Goal: Transaction & Acquisition: Obtain resource

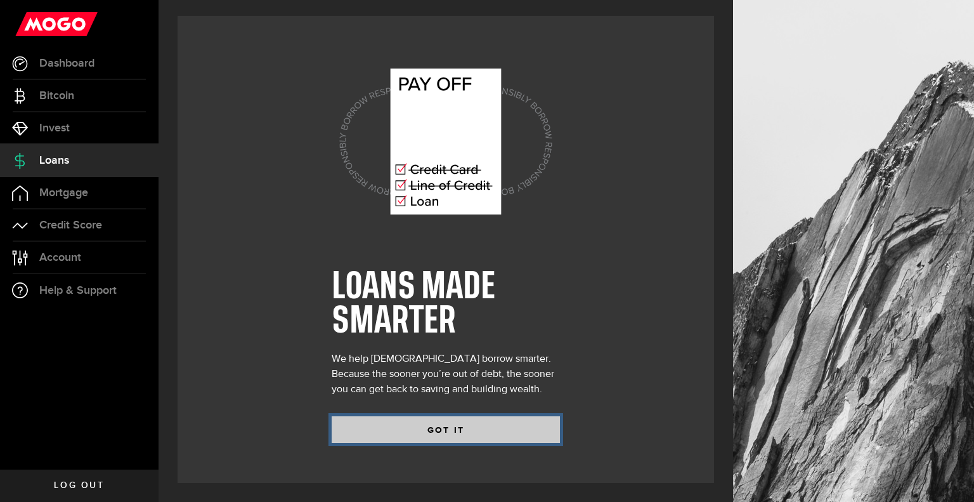
click at [432, 431] on button "GOT IT" at bounding box center [446, 429] width 228 height 27
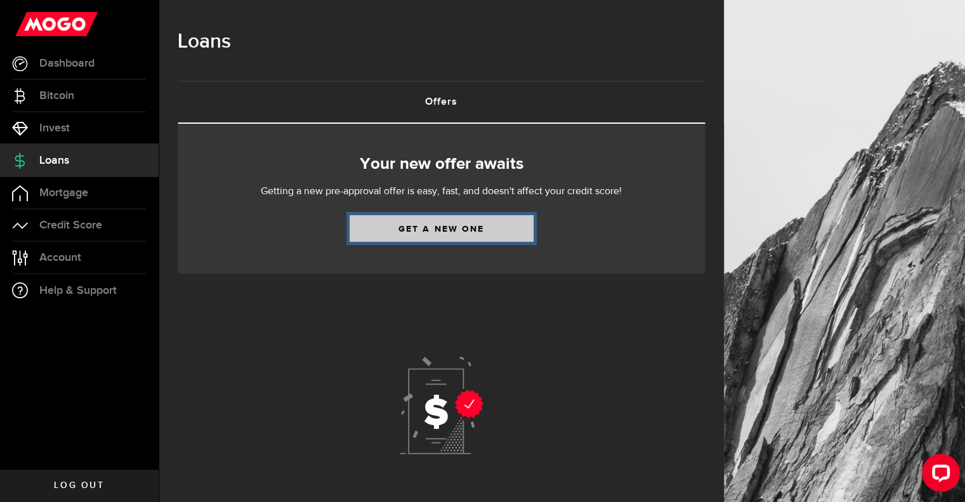
click at [495, 225] on link "Get a new one" at bounding box center [441, 228] width 184 height 27
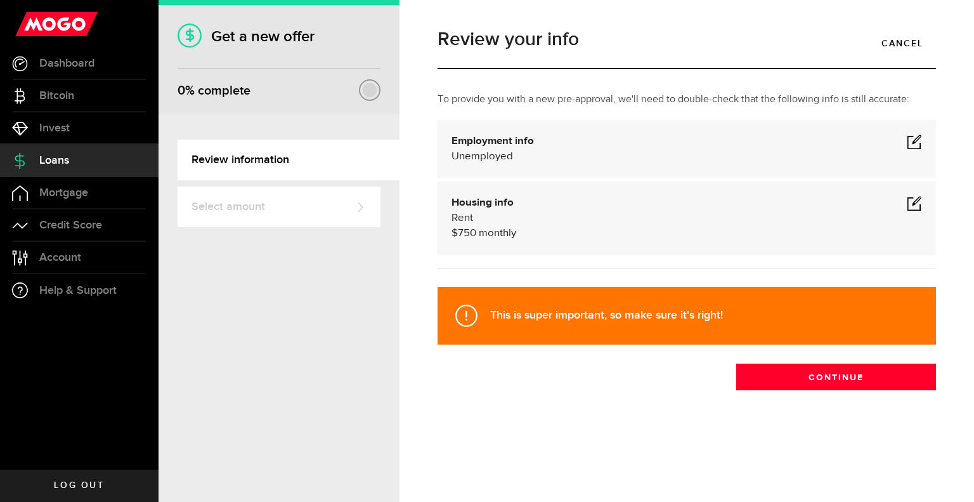
click at [915, 138] on span at bounding box center [914, 141] width 15 height 15
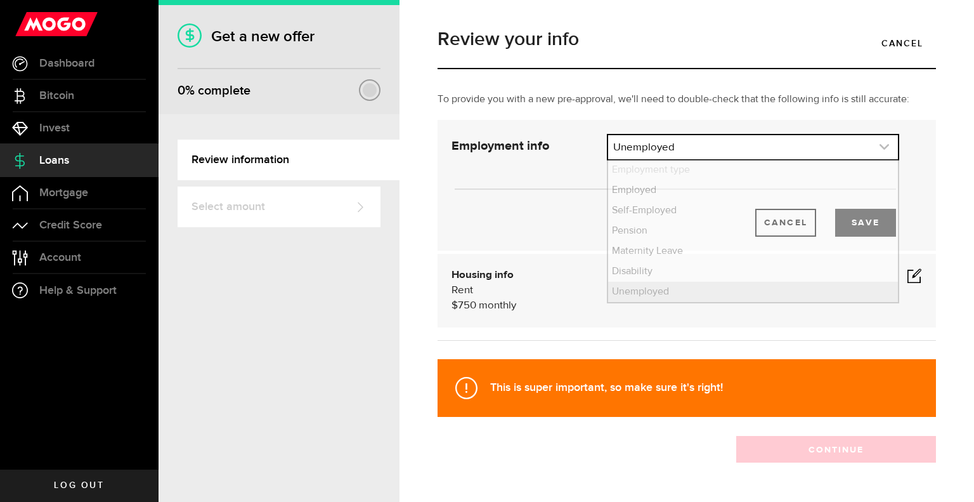
click at [722, 147] on link "expand select" at bounding box center [753, 147] width 290 height 24
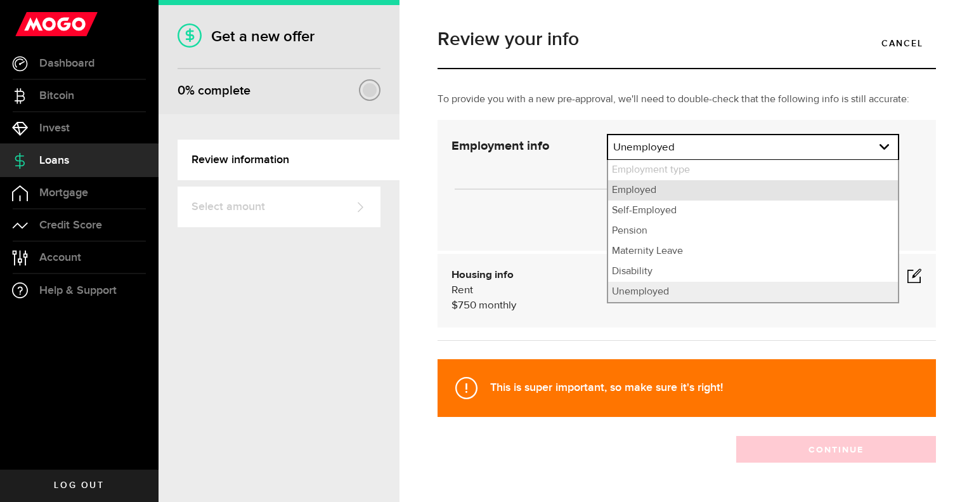
click at [643, 197] on li "Employed" at bounding box center [753, 190] width 290 height 20
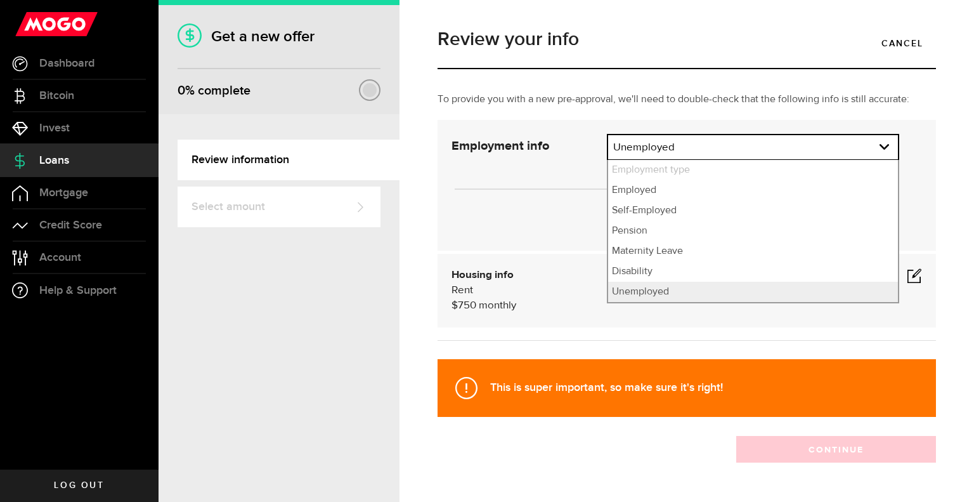
select select "Employed"
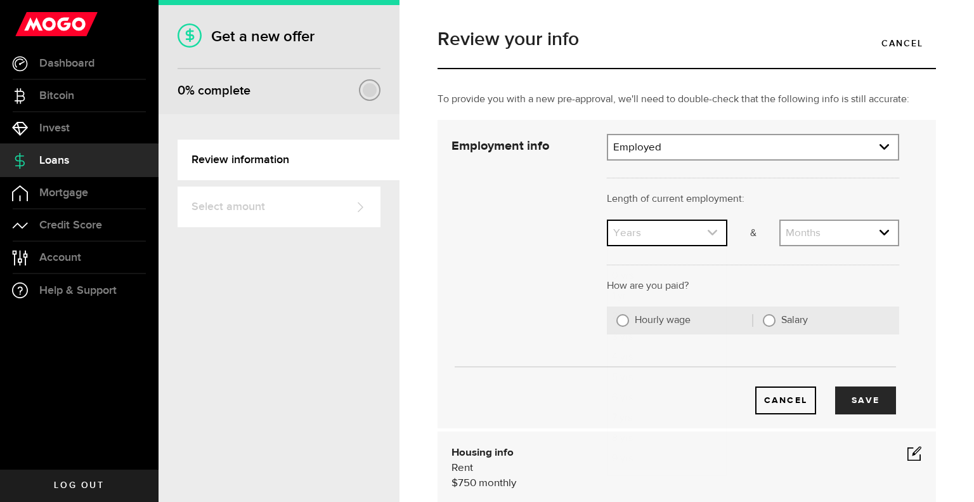
click at [694, 231] on link "expand select" at bounding box center [666, 233] width 117 height 24
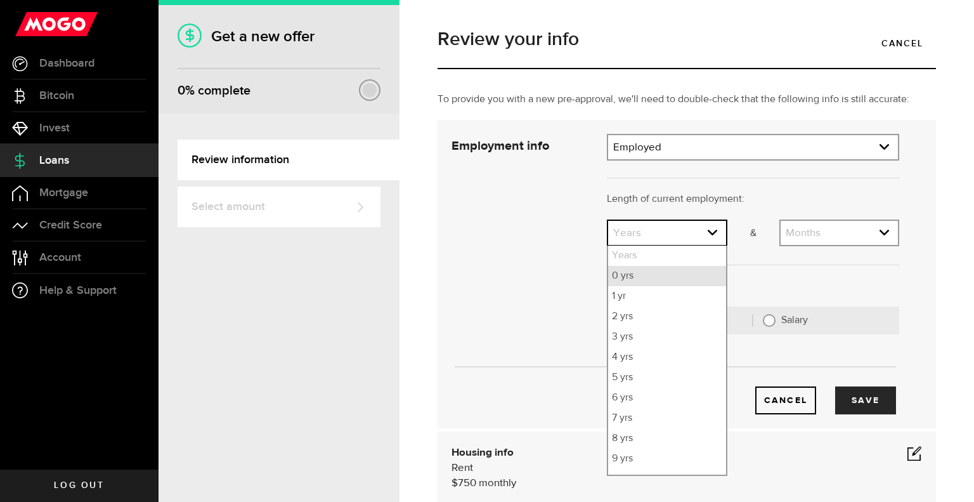
click at [644, 273] on li "0 yrs" at bounding box center [666, 276] width 117 height 20
select select "0"
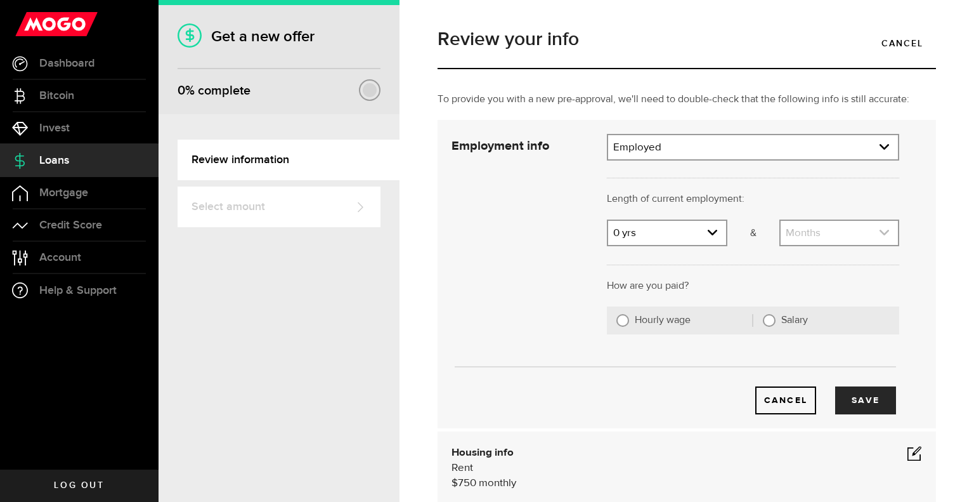
click at [799, 235] on link "expand select" at bounding box center [839, 233] width 117 height 24
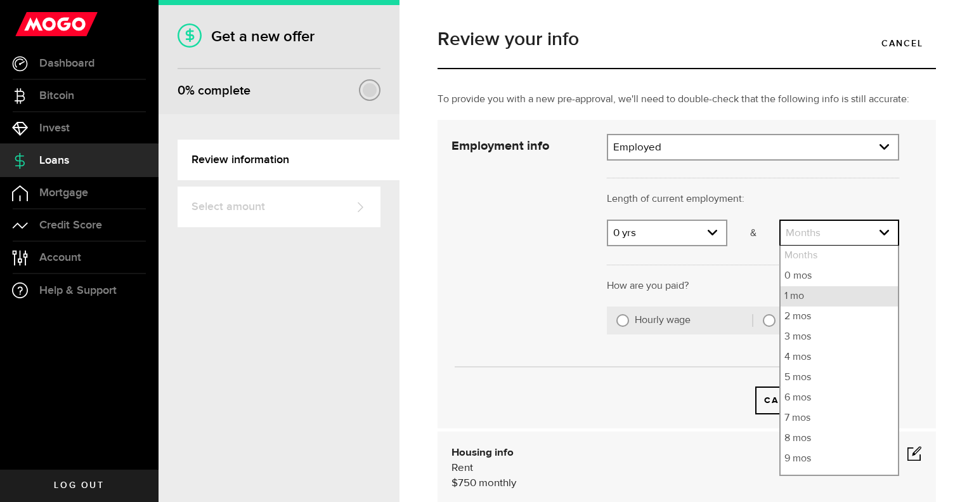
click at [792, 298] on li "1 mo" at bounding box center [839, 296] width 117 height 20
select select "1"
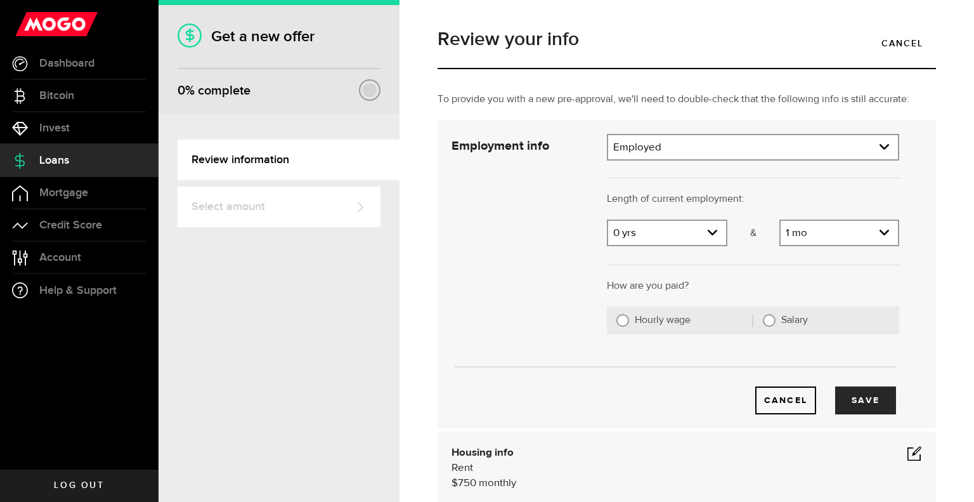
click at [764, 323] on input "Salary" at bounding box center [769, 320] width 13 height 13
radio input "true"
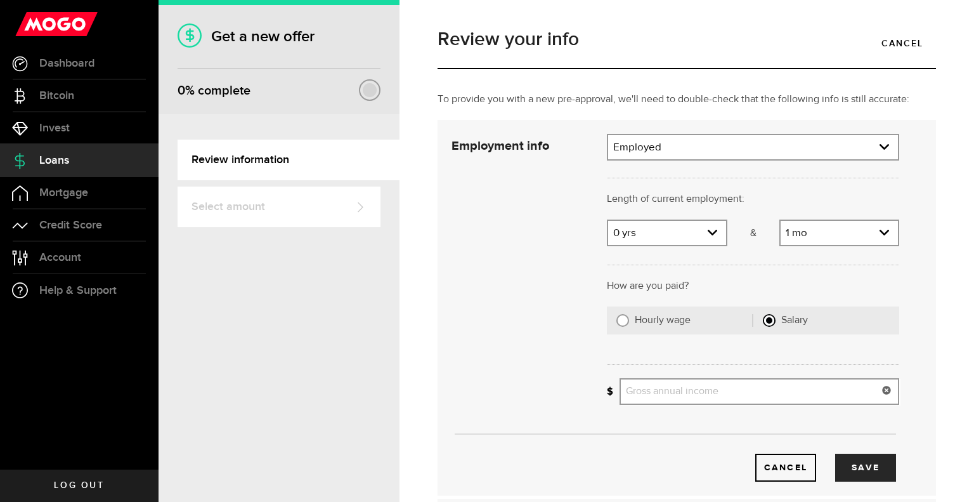
click at [660, 388] on input "Gross annual income" at bounding box center [760, 391] width 280 height 27
type input "55,000"
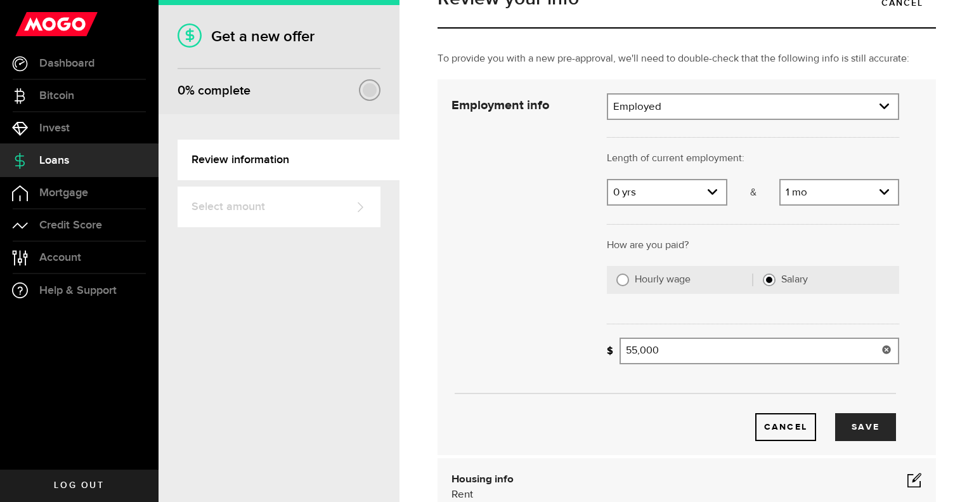
scroll to position [63, 0]
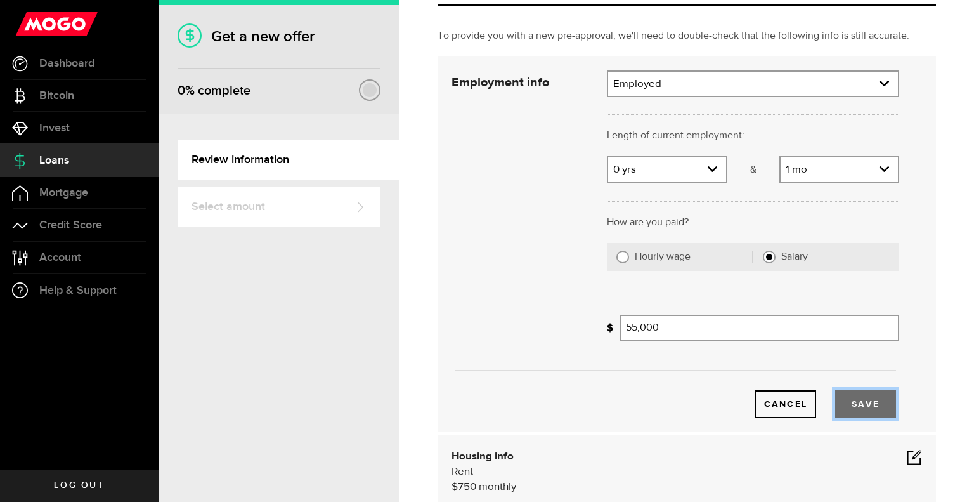
click at [863, 408] on button "Save" at bounding box center [865, 404] width 61 height 28
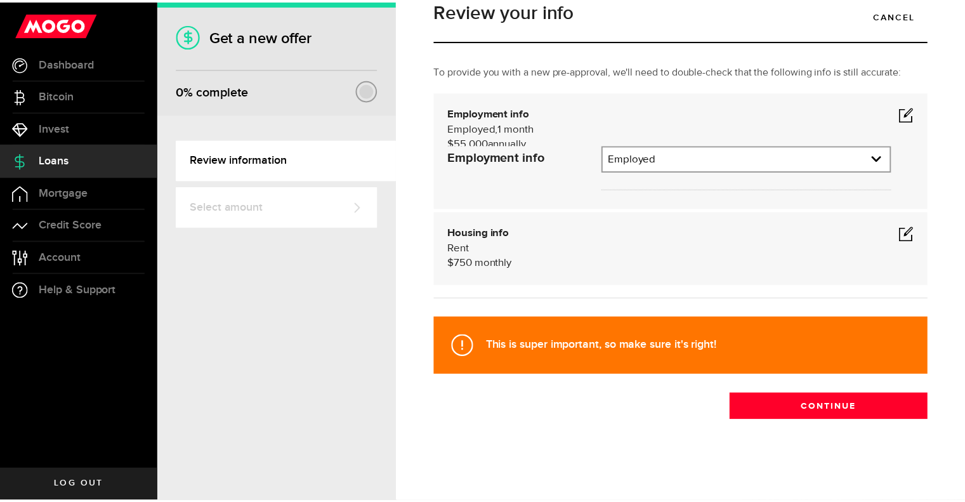
scroll to position [0, 0]
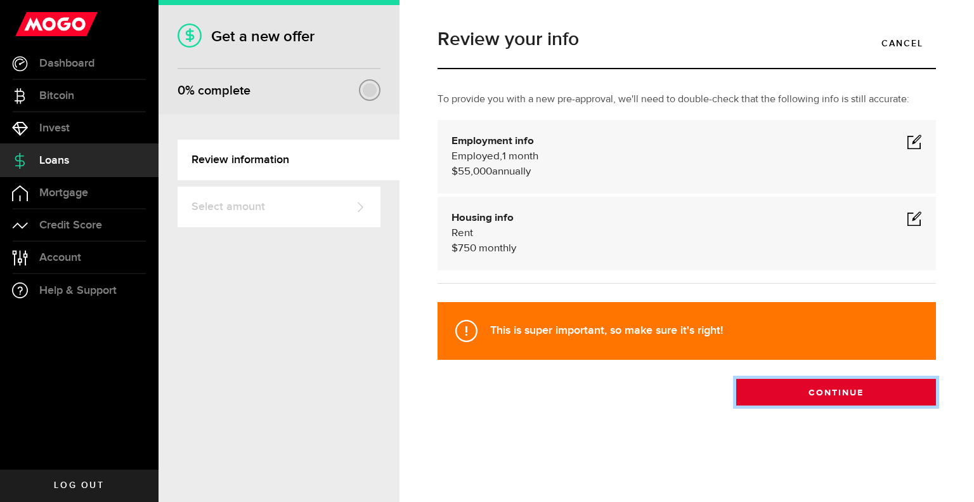
click at [845, 393] on button "Continue" at bounding box center [836, 392] width 200 height 27
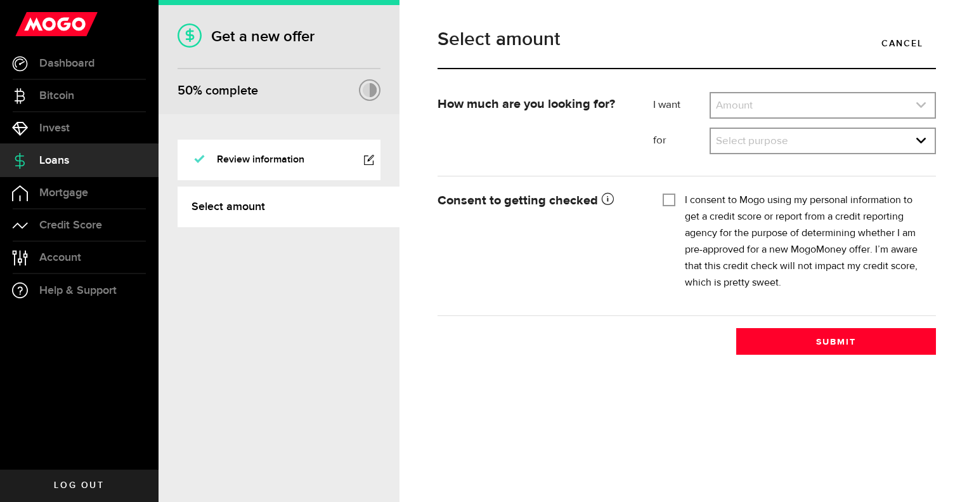
click at [849, 98] on link "expand select" at bounding box center [823, 105] width 224 height 24
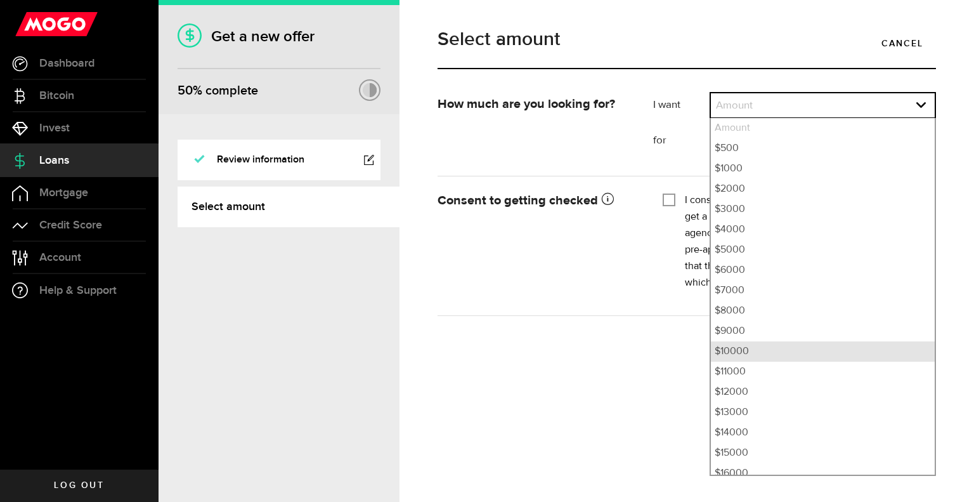
click at [754, 347] on li "$10000" at bounding box center [823, 351] width 224 height 20
select select "10000"
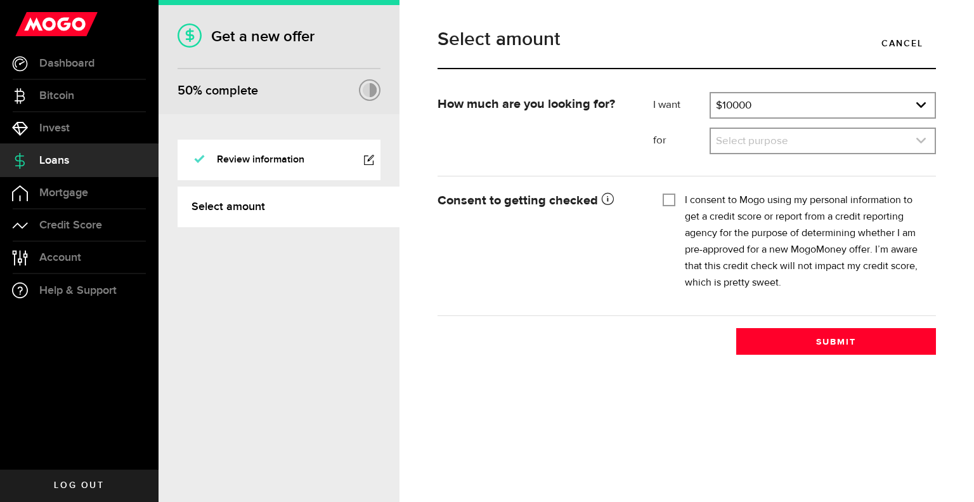
click at [747, 141] on link "expand select" at bounding box center [823, 141] width 224 height 24
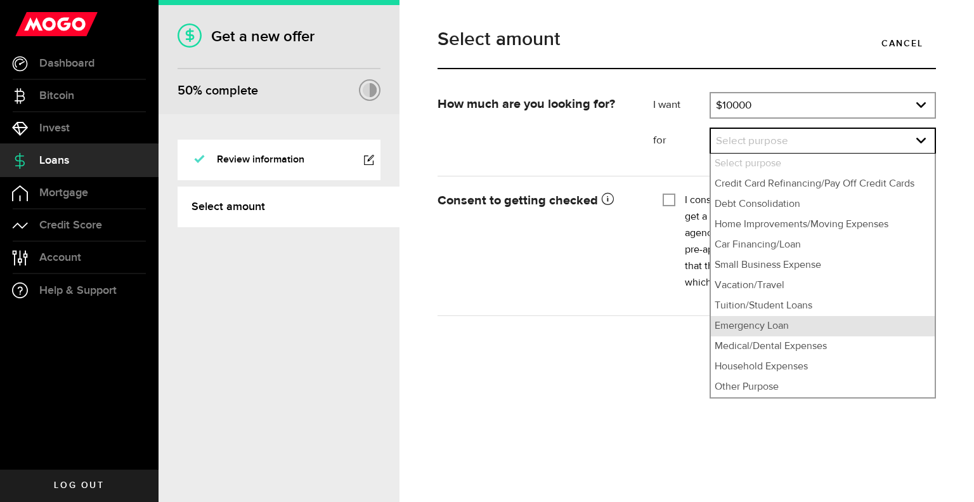
click at [739, 324] on li "Emergency Loan" at bounding box center [823, 326] width 224 height 20
select select "Emergency Loan"
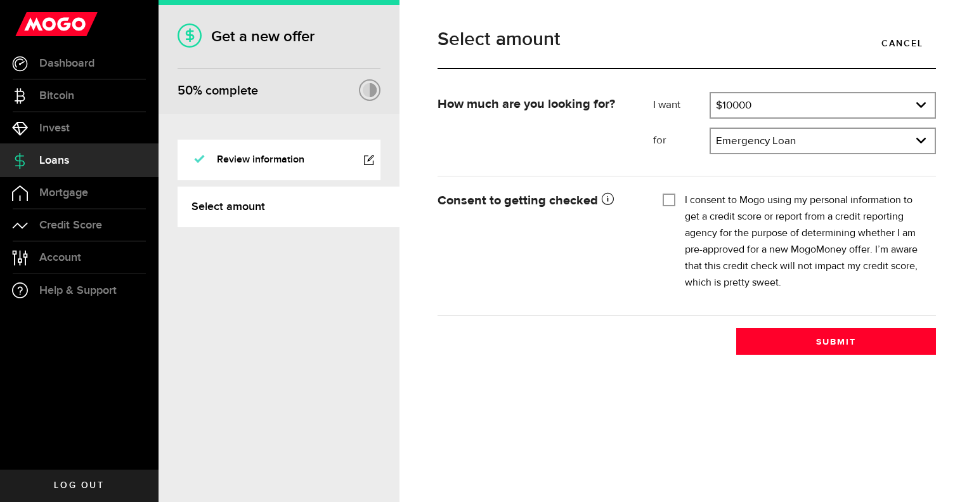
click at [671, 197] on input "I consent to Mogo using my personal information to get a credit score or report…" at bounding box center [669, 198] width 13 height 13
checkbox input "true"
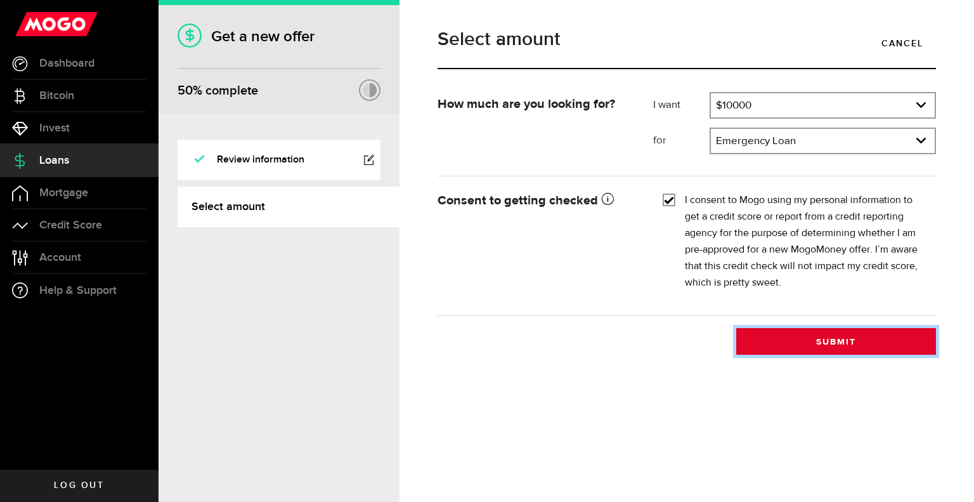
click at [794, 339] on button "Submit" at bounding box center [836, 341] width 200 height 27
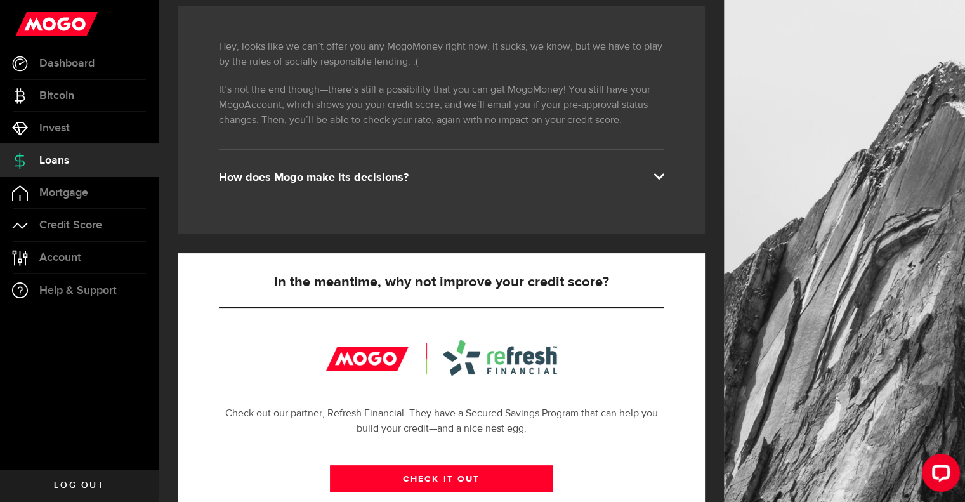
scroll to position [254, 0]
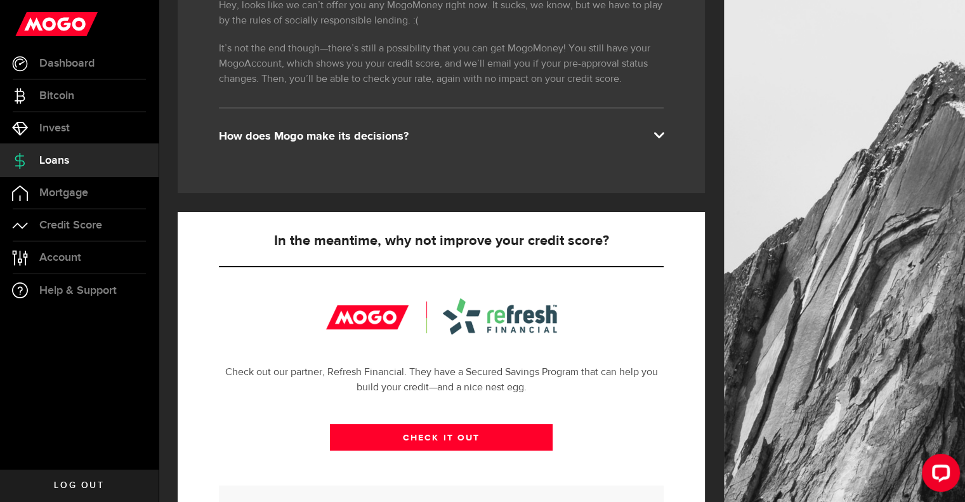
click at [663, 136] on span at bounding box center [658, 134] width 10 height 10
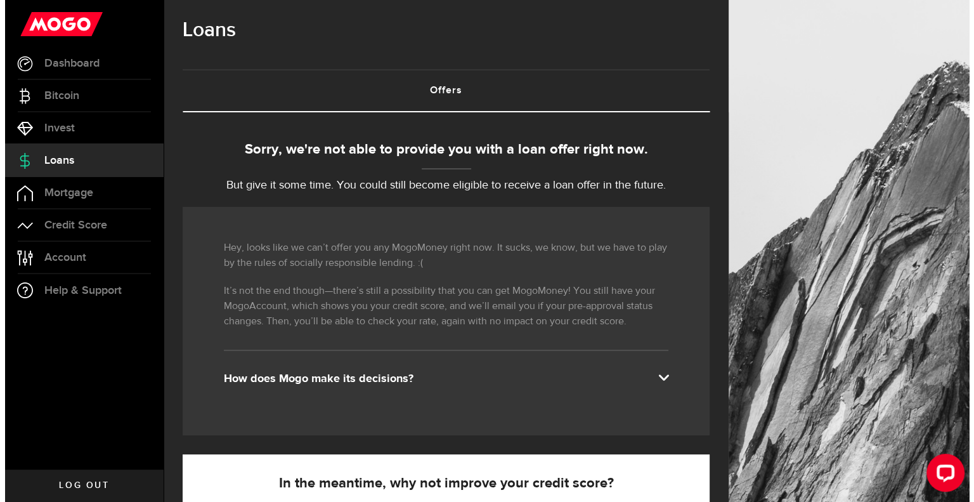
scroll to position [0, 0]
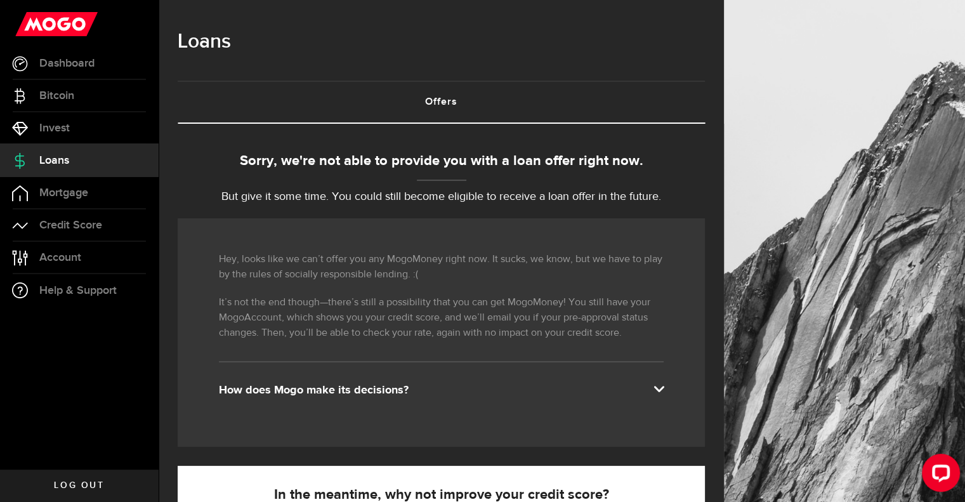
click at [58, 150] on link "Loans" at bounding box center [79, 161] width 159 height 32
click at [63, 157] on span "Loans" at bounding box center [54, 160] width 30 height 11
click at [51, 65] on span "Dashboard" at bounding box center [66, 63] width 55 height 11
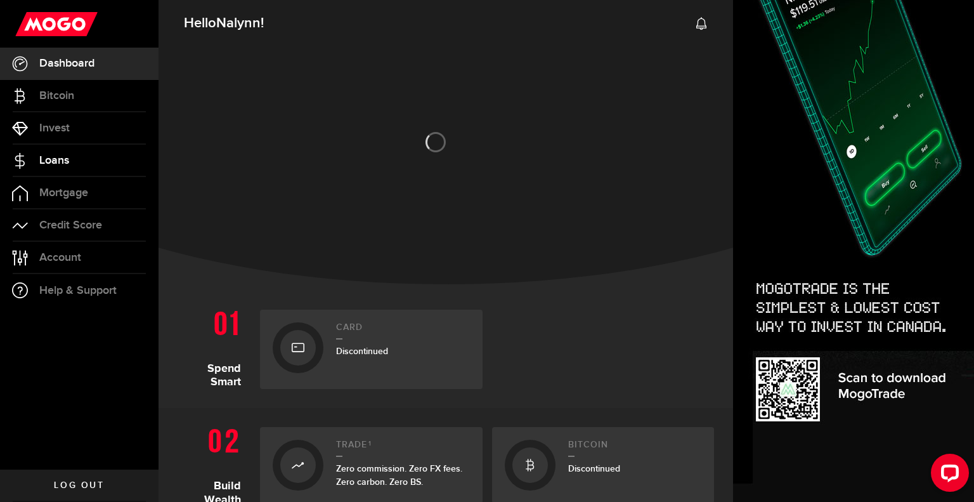
click at [58, 163] on span "Loans" at bounding box center [54, 160] width 30 height 11
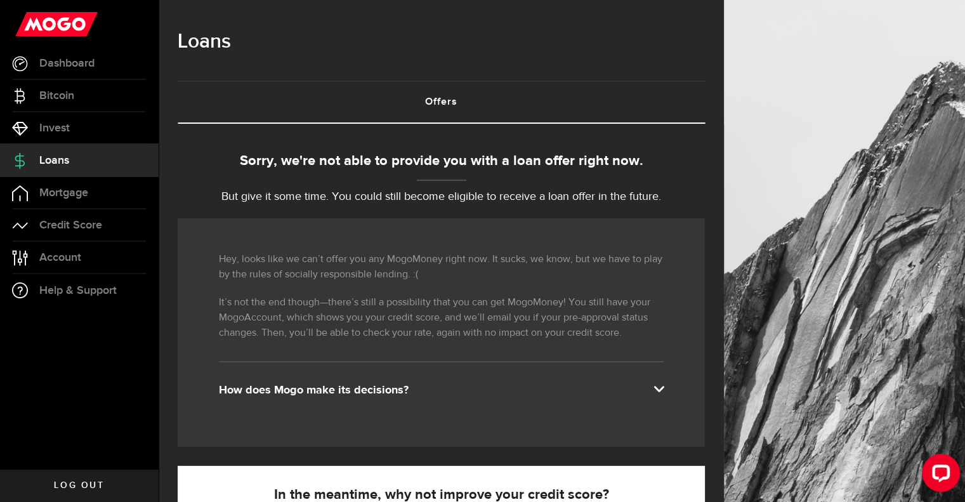
click at [56, 20] on use at bounding box center [56, 24] width 82 height 24
